Goal: Information Seeking & Learning: Check status

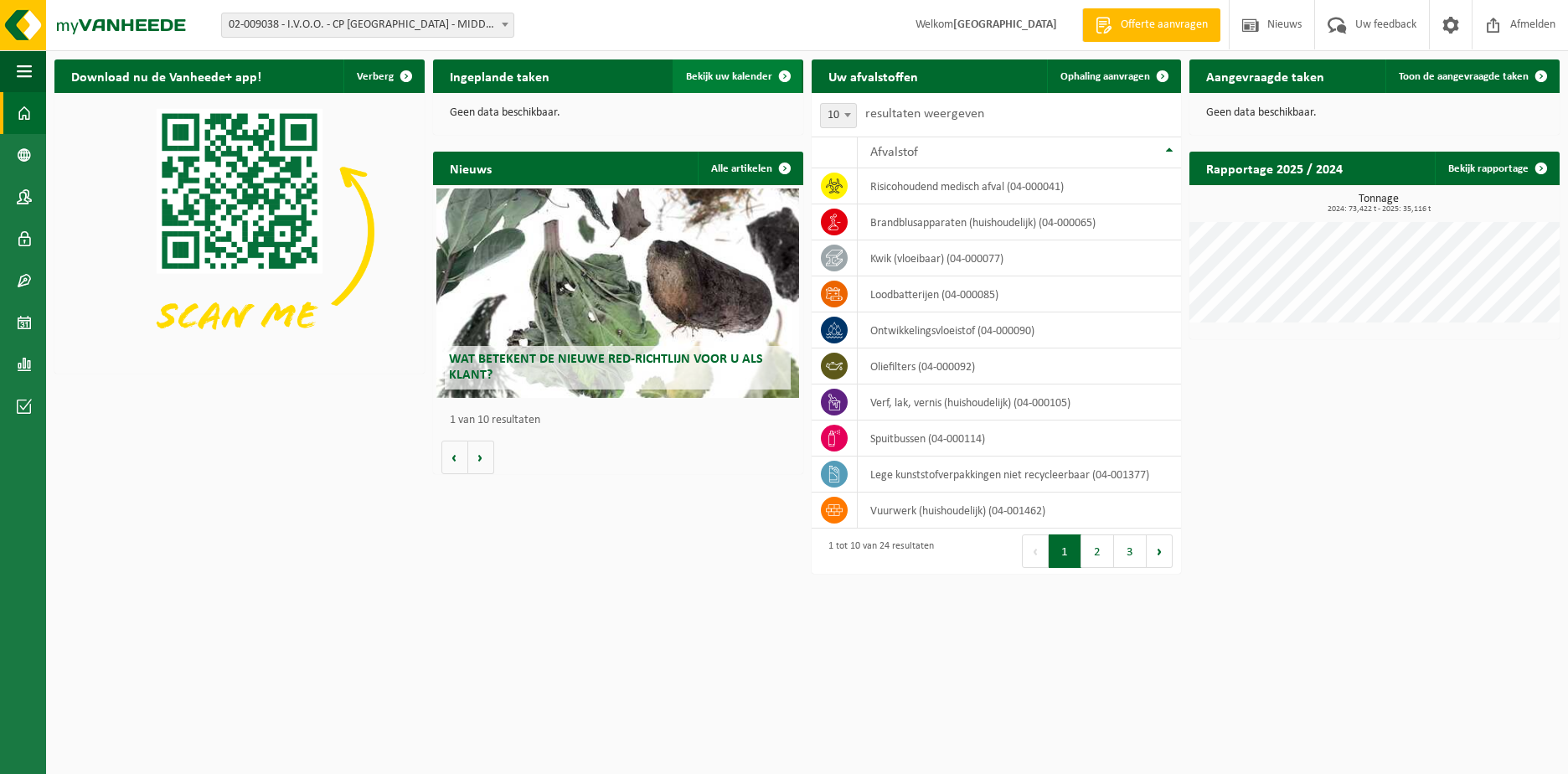
click at [759, 77] on span "Bekijk uw kalender" at bounding box center [729, 77] width 86 height 11
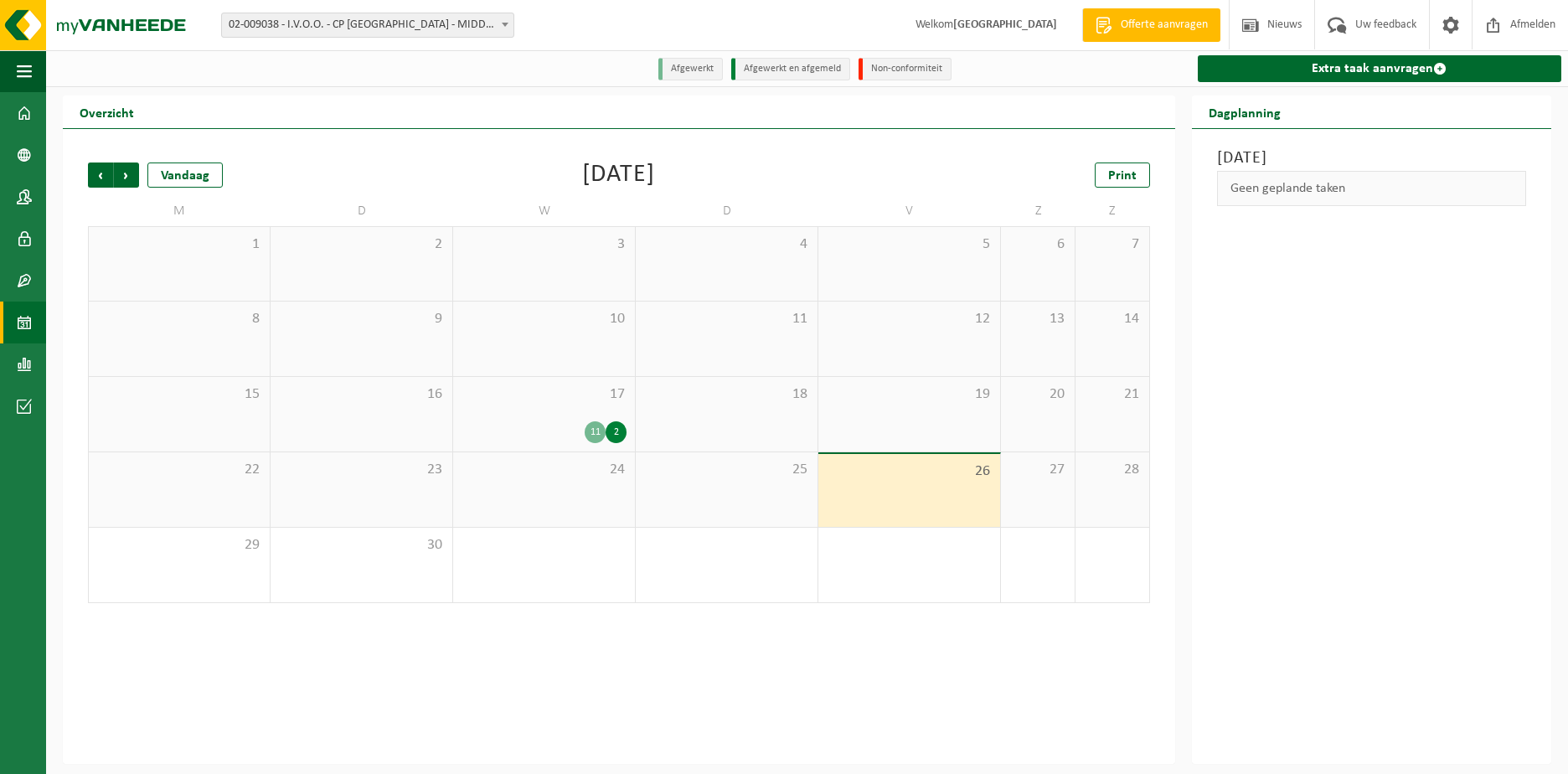
click at [552, 422] on div "11 2" at bounding box center [544, 431] width 165 height 22
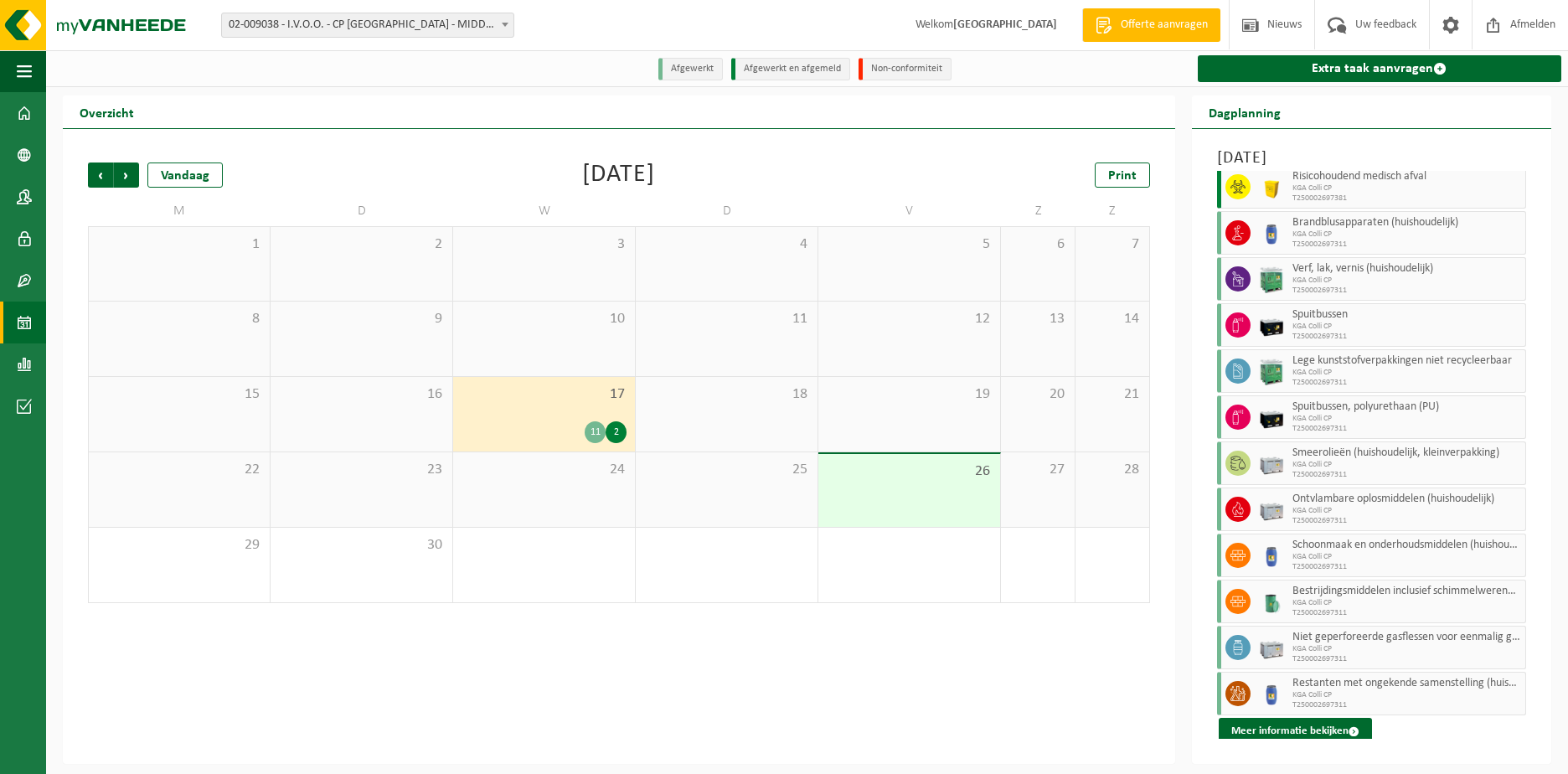
scroll to position [82, 0]
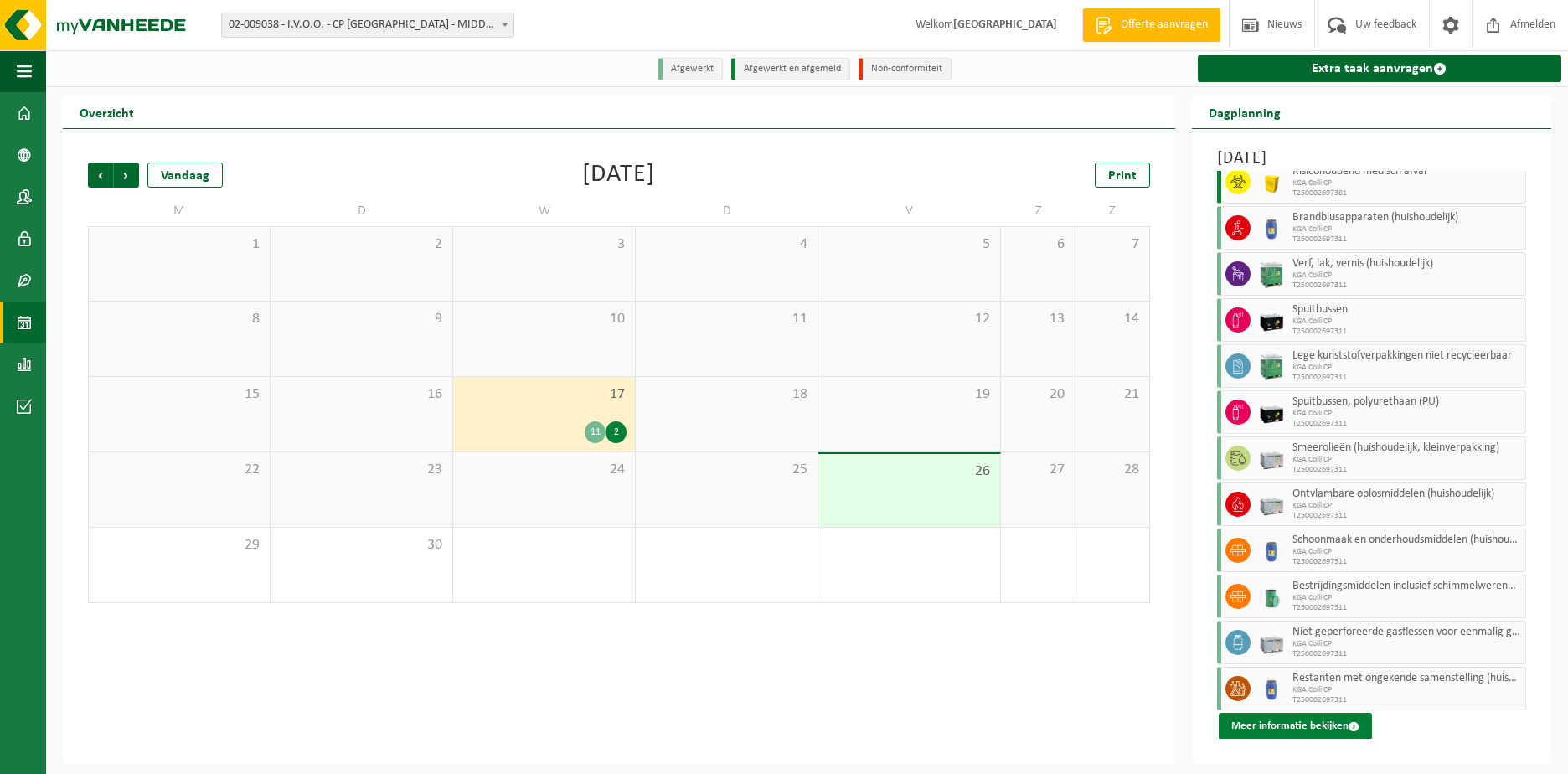
click at [1301, 727] on button "Meer informatie bekijken" at bounding box center [1295, 725] width 154 height 27
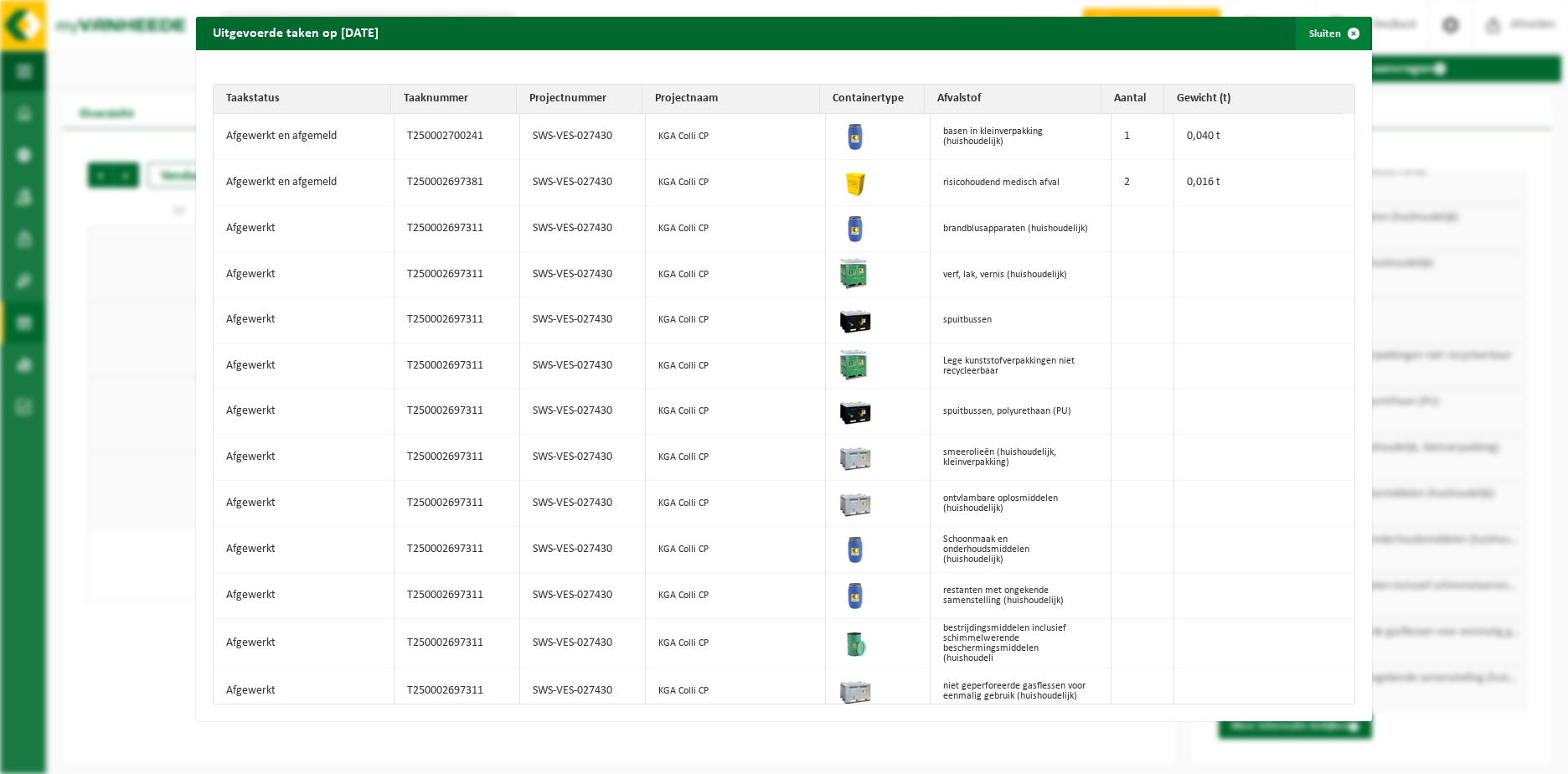
click at [1338, 33] on span "button" at bounding box center [1353, 34] width 34 height 34
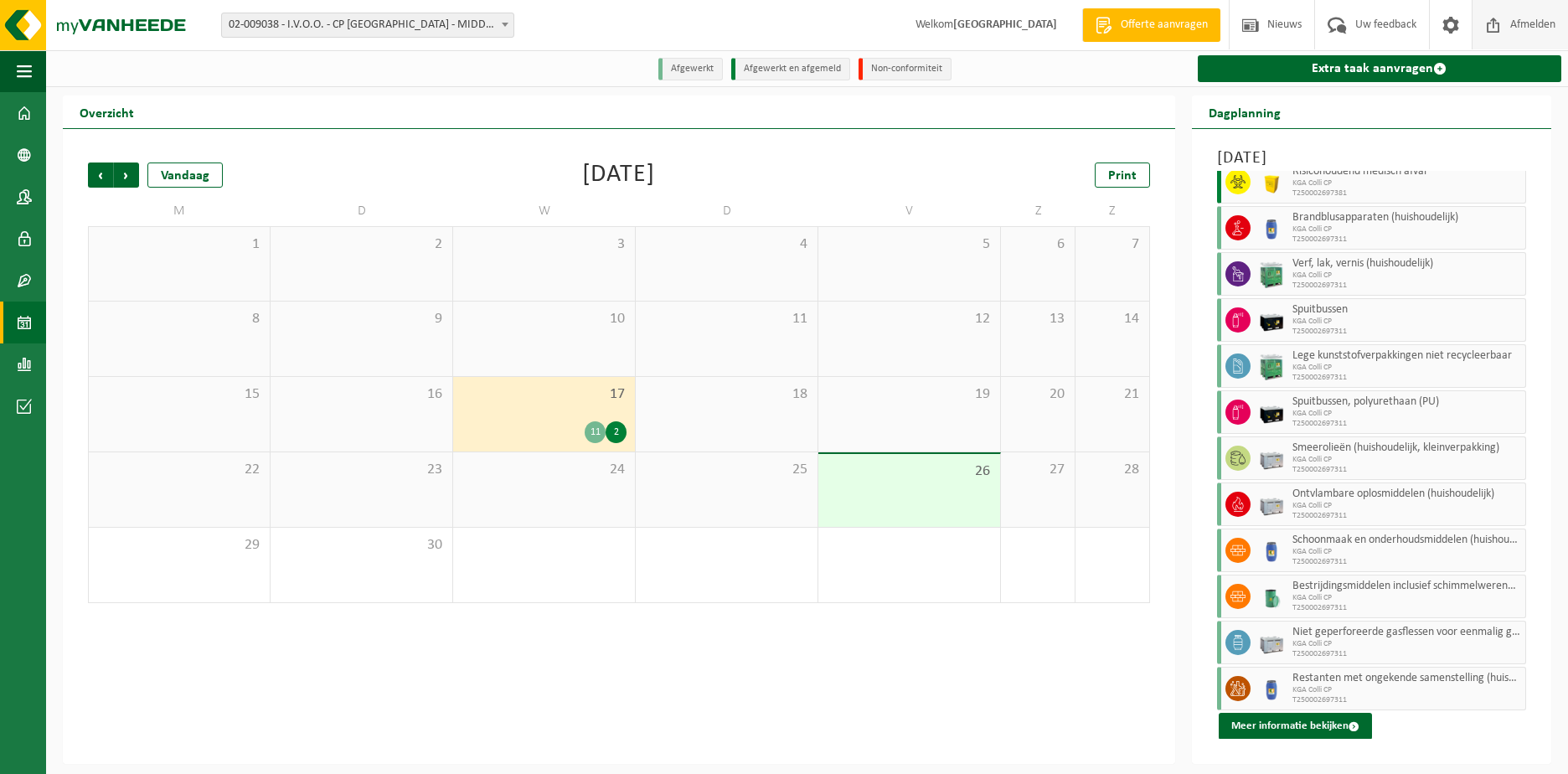
click at [1521, 26] on span "Afmelden" at bounding box center [1531, 24] width 53 height 50
